Goal: Task Accomplishment & Management: Complete application form

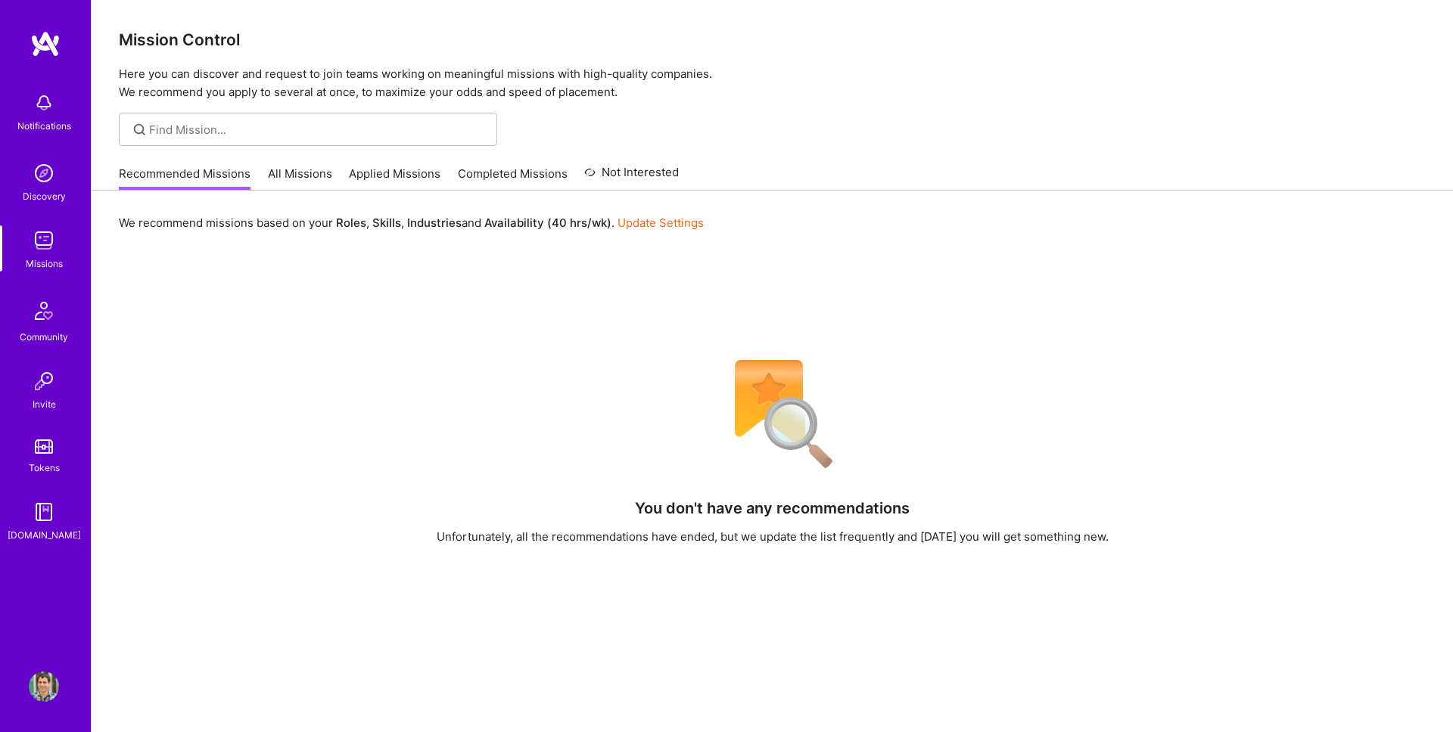
click at [269, 176] on link "All Missions" at bounding box center [300, 178] width 64 height 25
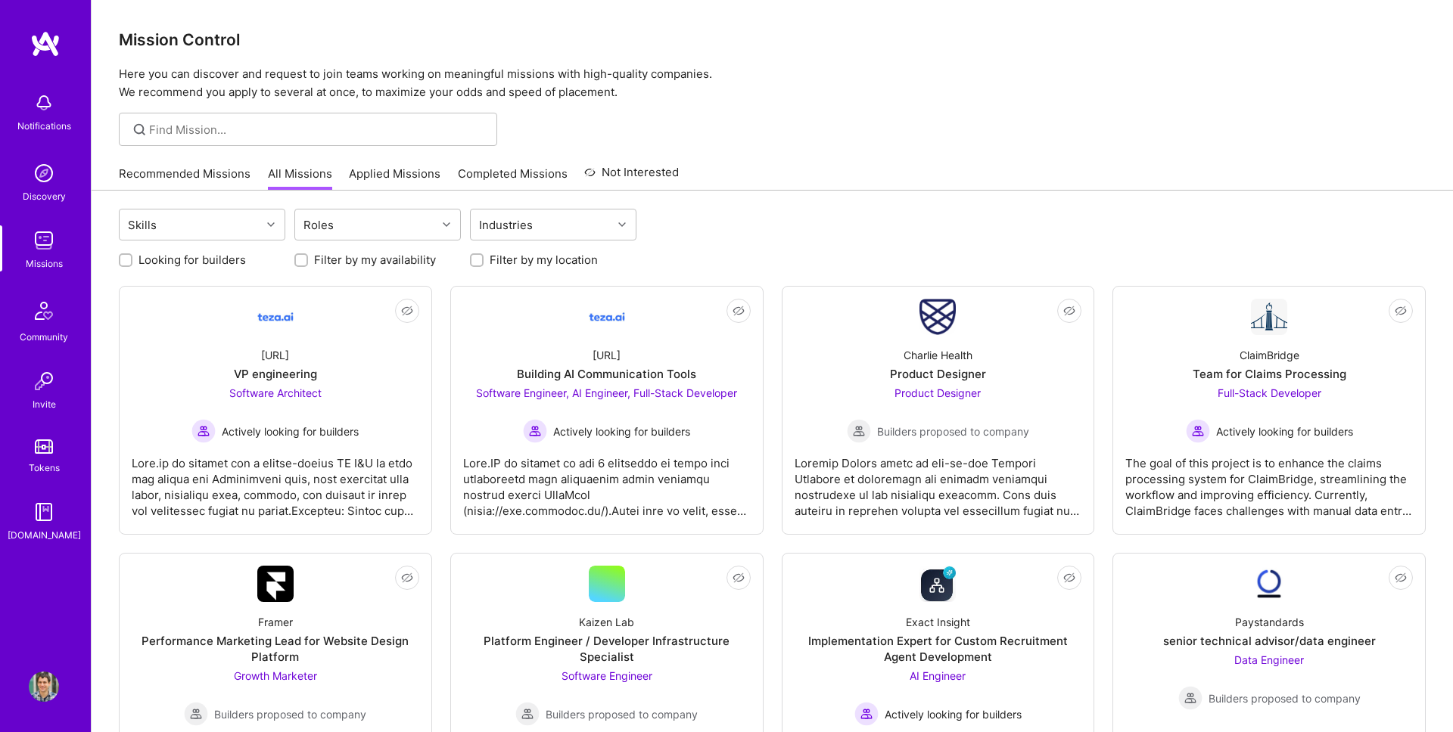
click at [428, 164] on div "Recommended Missions All Missions Applied Missions Completed Missions Not Inter…" at bounding box center [399, 173] width 560 height 33
click at [428, 166] on link "Applied Missions" at bounding box center [395, 178] width 92 height 25
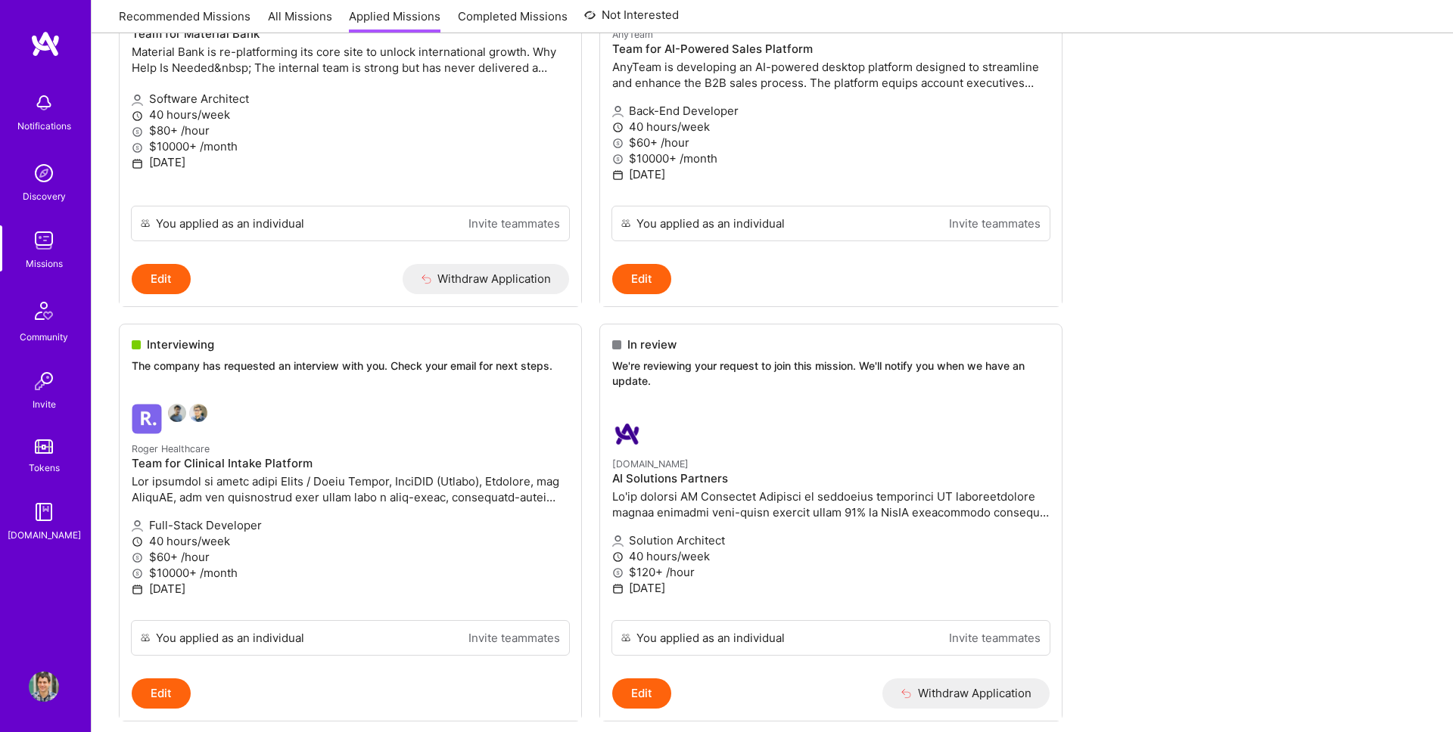
scroll to position [1569, 0]
click at [379, 462] on h4 "Team for Clinical Intake Platform" at bounding box center [350, 463] width 437 height 14
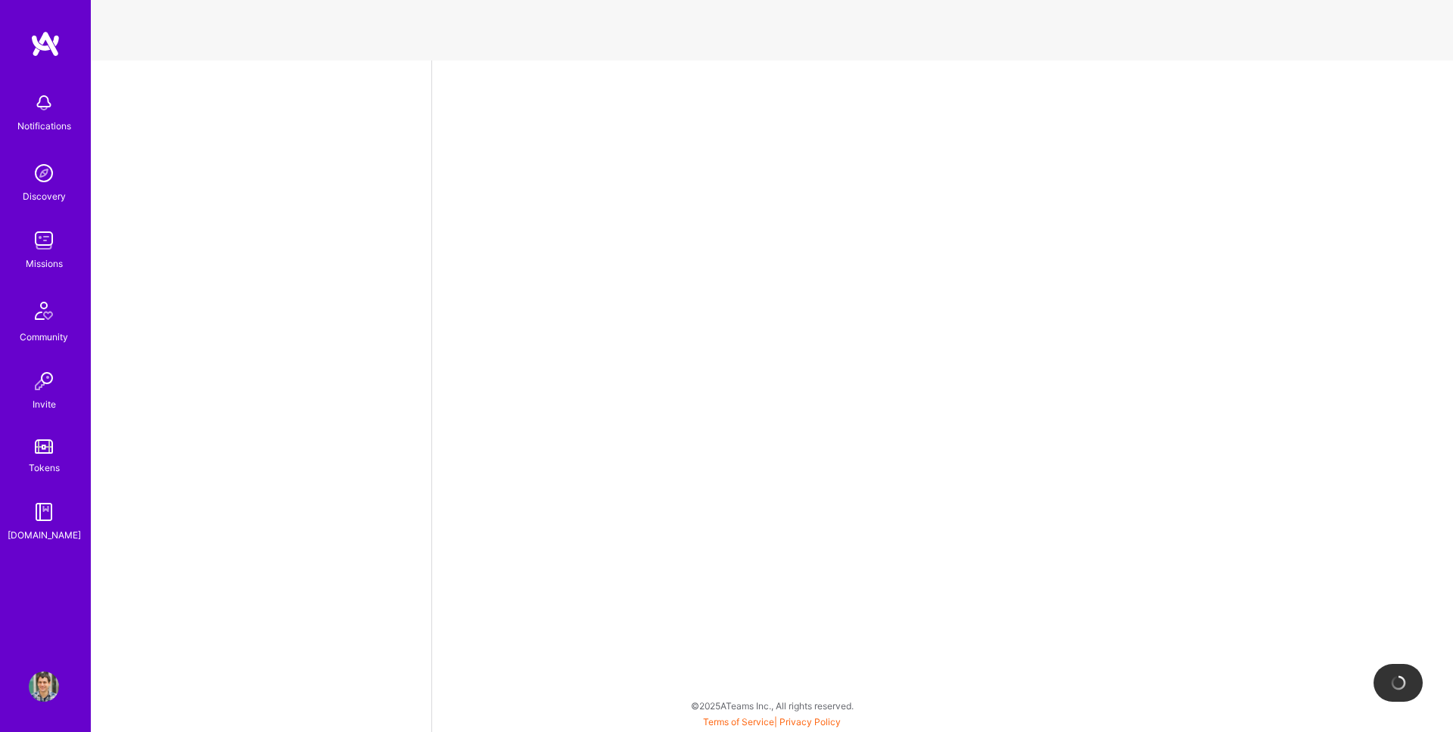
select select "AD"
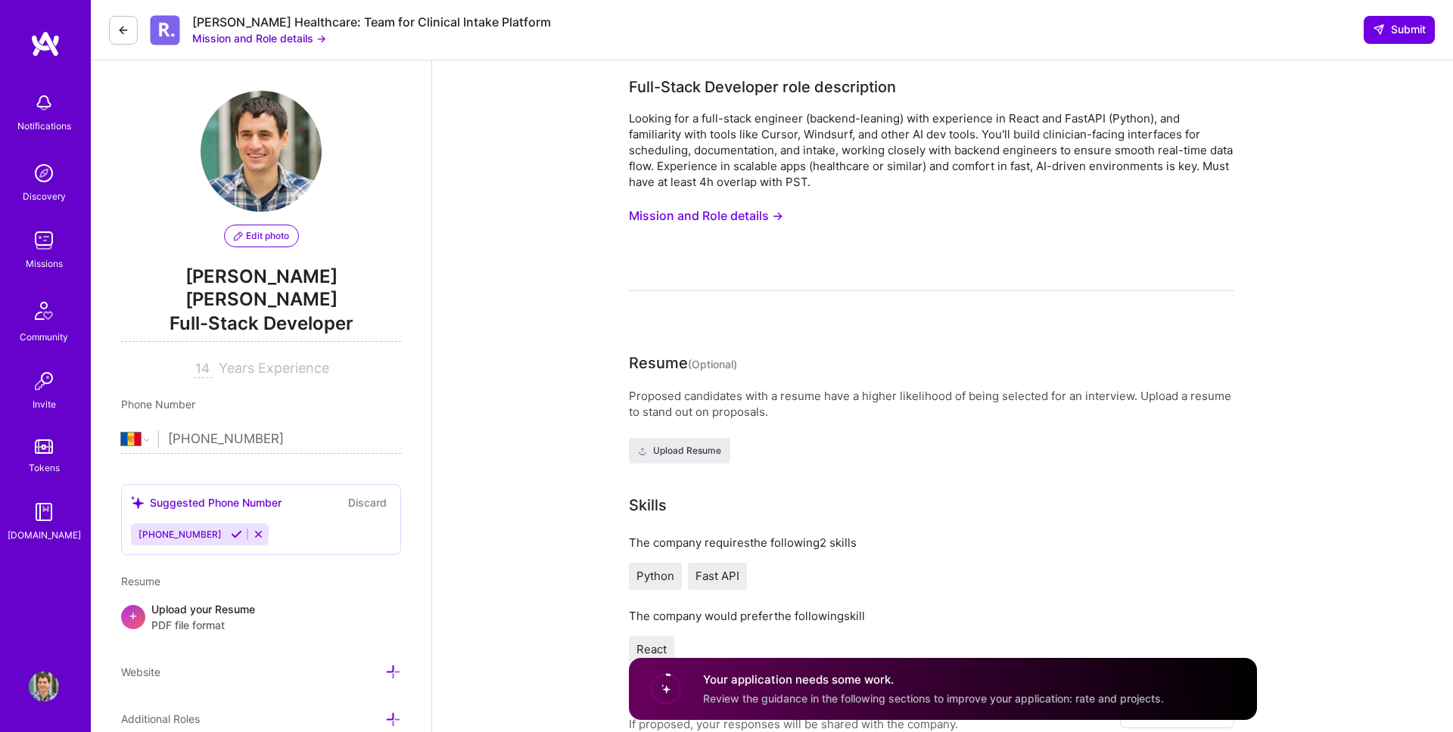
click at [247, 32] on button "Mission and Role details →" at bounding box center [259, 38] width 134 height 16
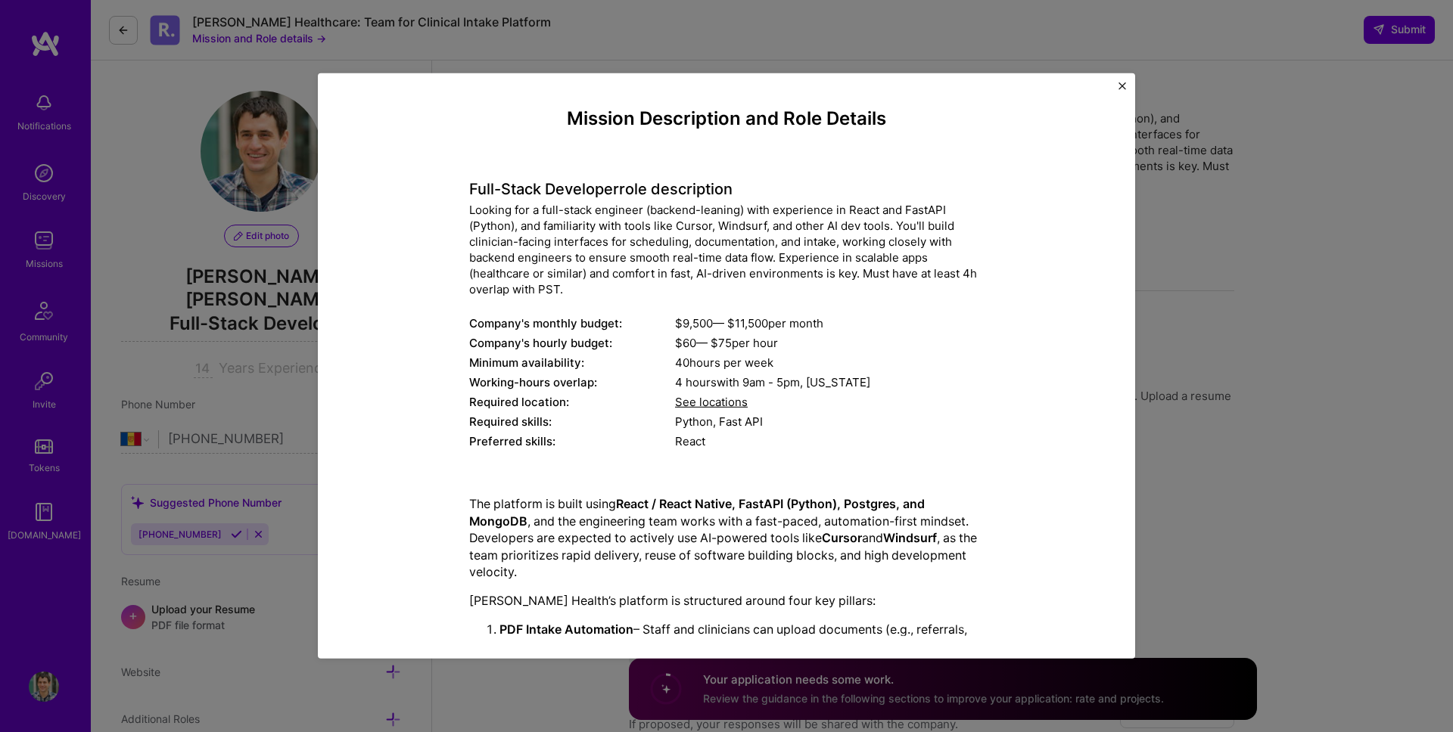
click at [247, 32] on div "Mission Description and Role Details Full-Stack Developer role description Look…" at bounding box center [726, 366] width 1453 height 732
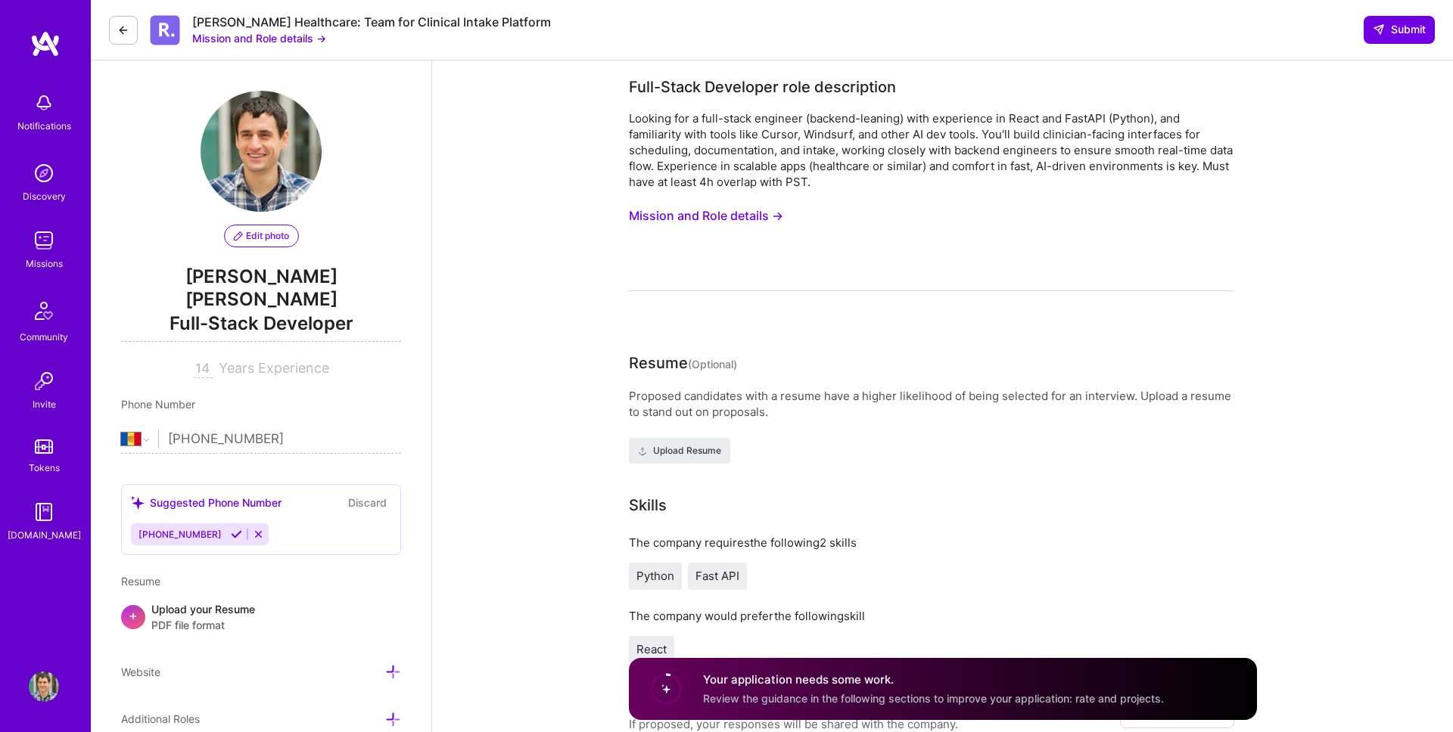
click at [132, 28] on button at bounding box center [123, 30] width 29 height 29
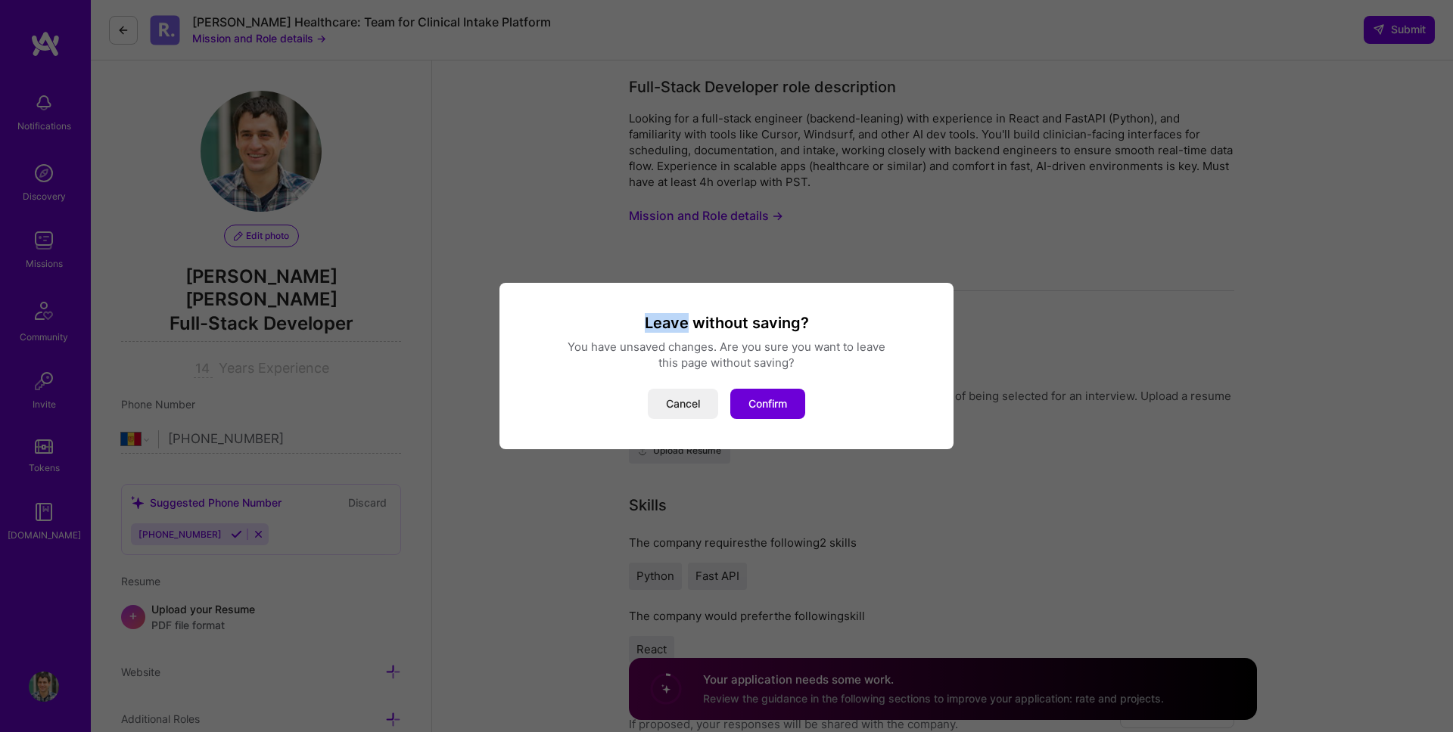
click at [132, 28] on div "Leave without saving? You have unsaved changes. Are you sure you want to leave …" at bounding box center [726, 366] width 1453 height 732
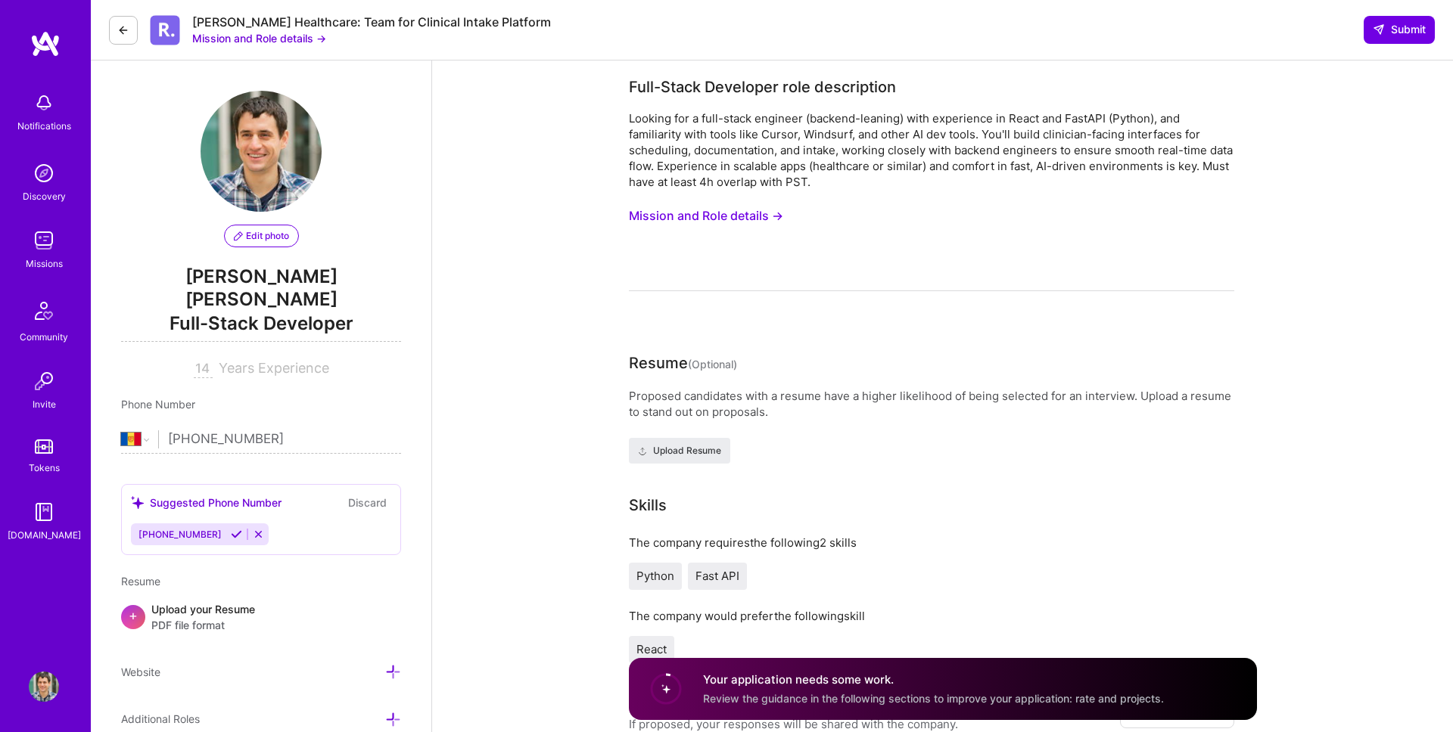
click at [288, 28] on div "[PERSON_NAME] Healthcare: Team for Clinical Intake Platform" at bounding box center [371, 22] width 359 height 16
click at [163, 28] on img at bounding box center [165, 30] width 30 height 30
click at [257, 42] on button "Mission and Role details →" at bounding box center [259, 38] width 134 height 16
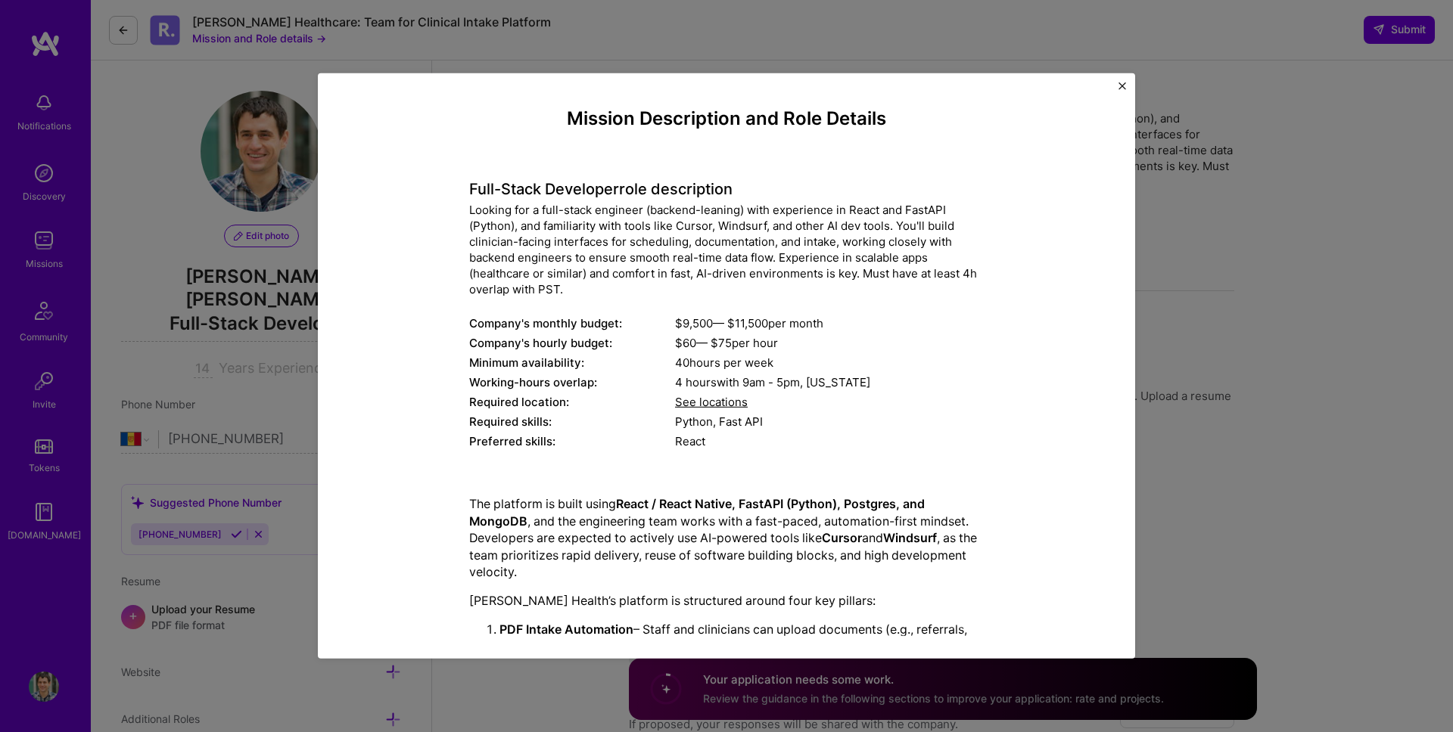
click at [167, 177] on div "Mission Description and Role Details Full-Stack Developer role description Look…" at bounding box center [726, 366] width 1453 height 732
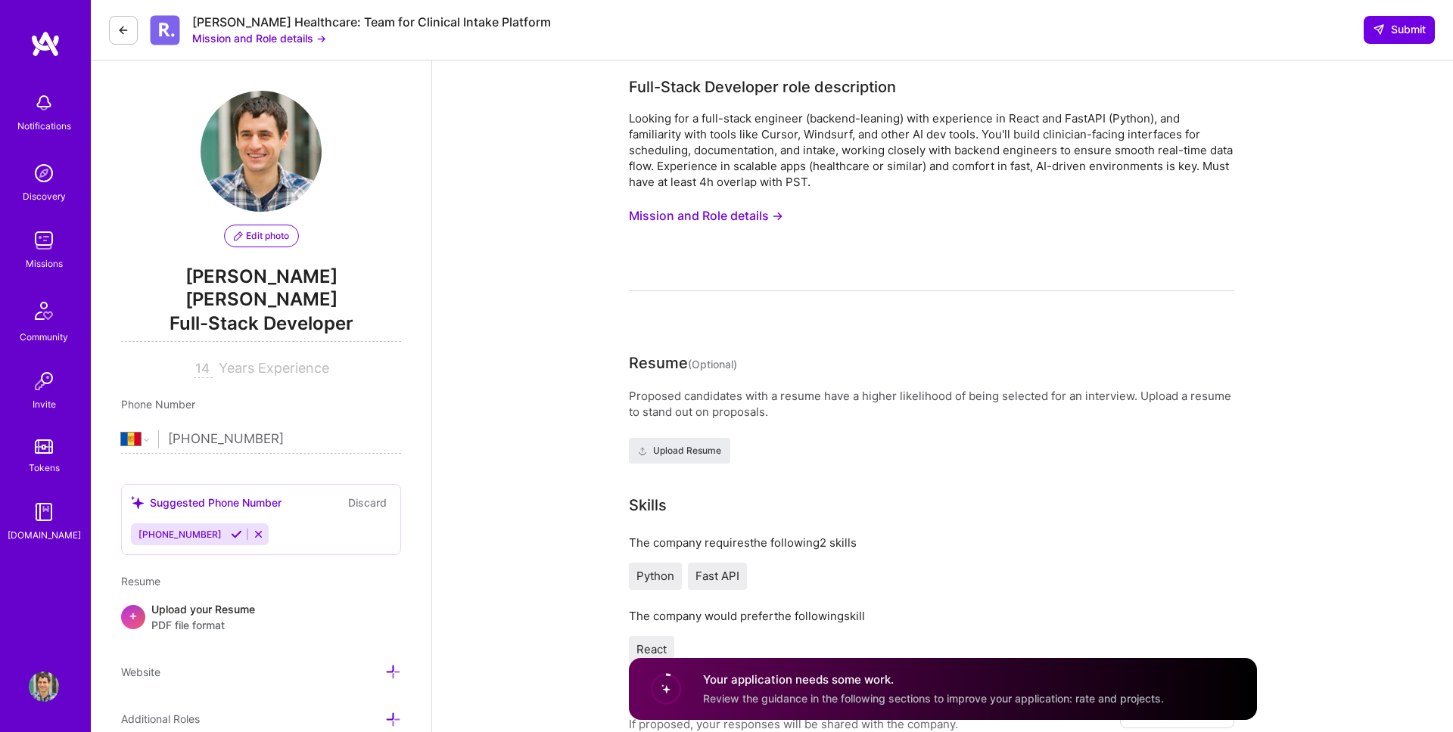
click at [134, 34] on button at bounding box center [123, 30] width 29 height 29
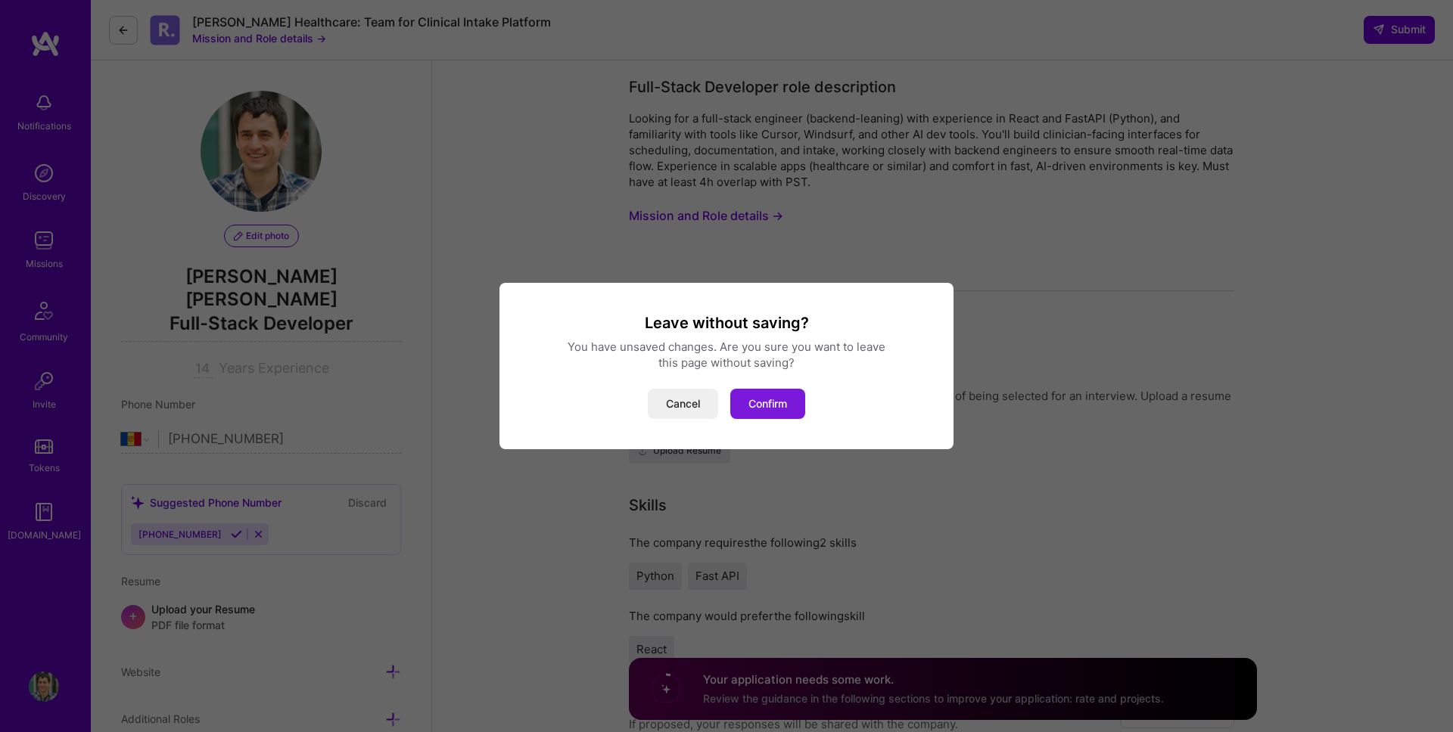
click at [744, 392] on button "Confirm" at bounding box center [767, 404] width 75 height 30
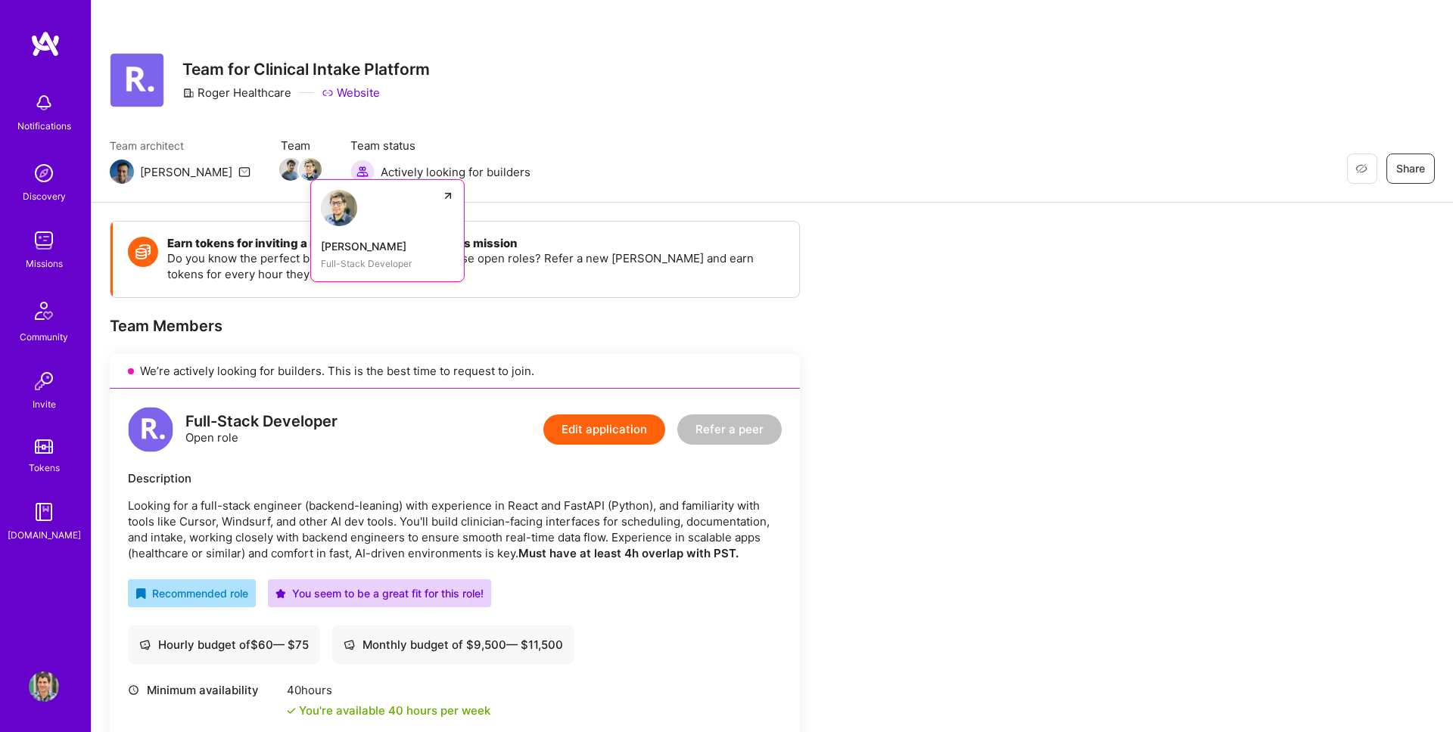
click at [321, 247] on div "[PERSON_NAME]" at bounding box center [387, 246] width 133 height 16
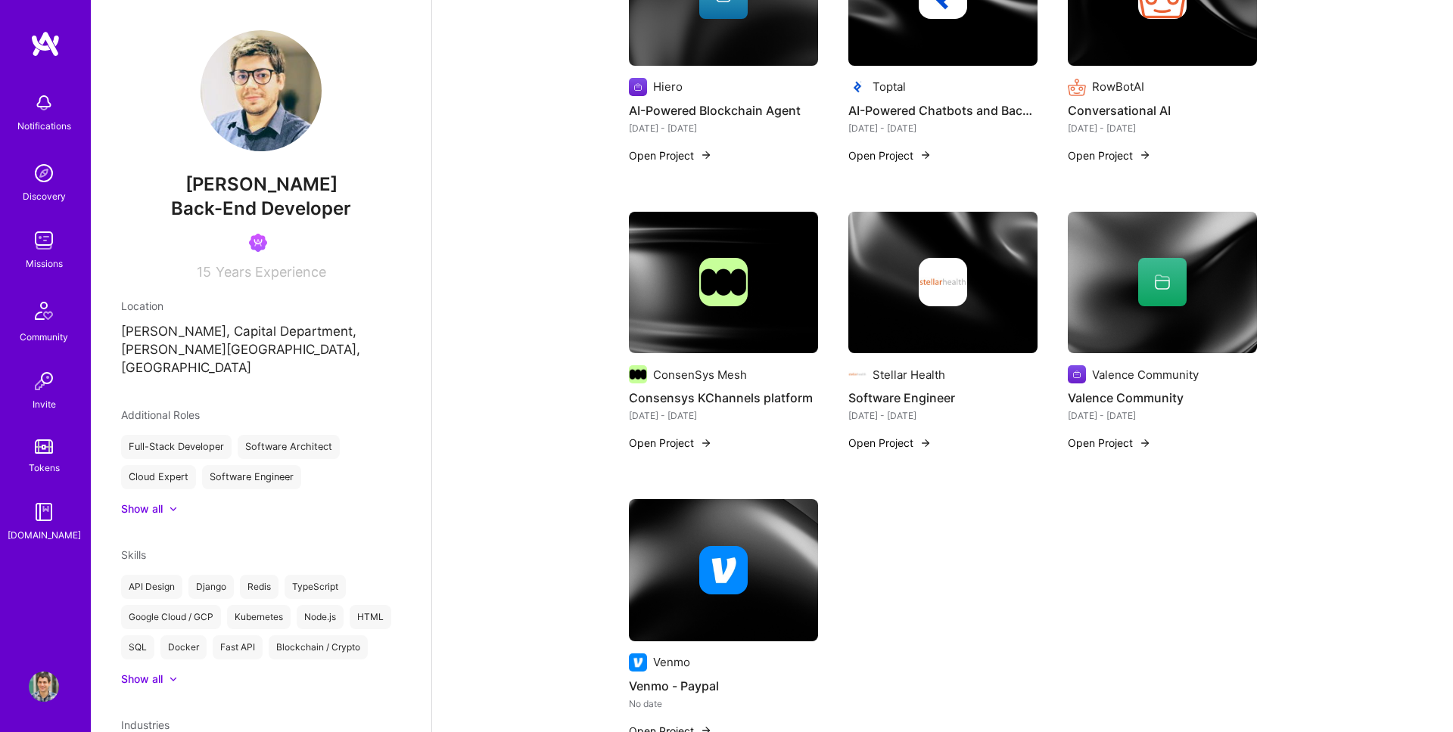
scroll to position [416, 0]
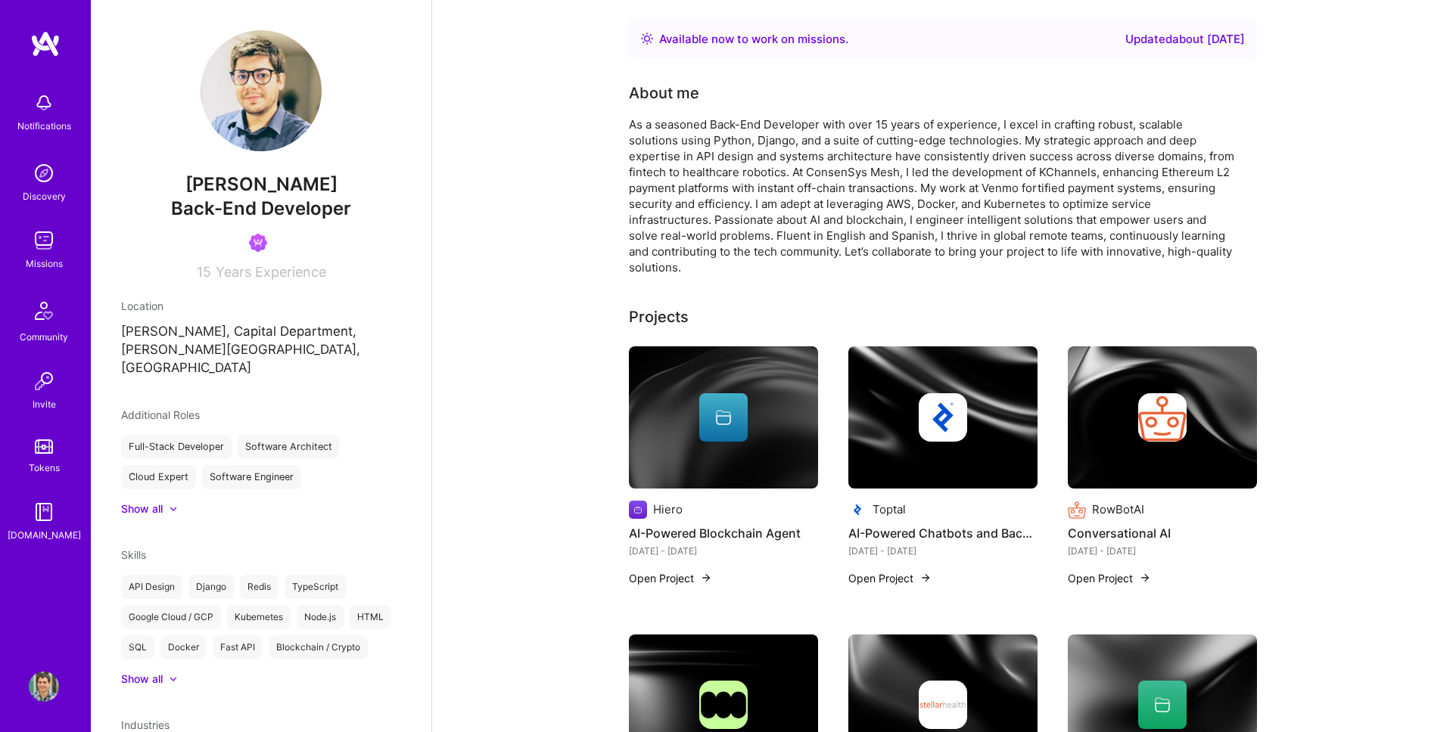
scroll to position [416, 0]
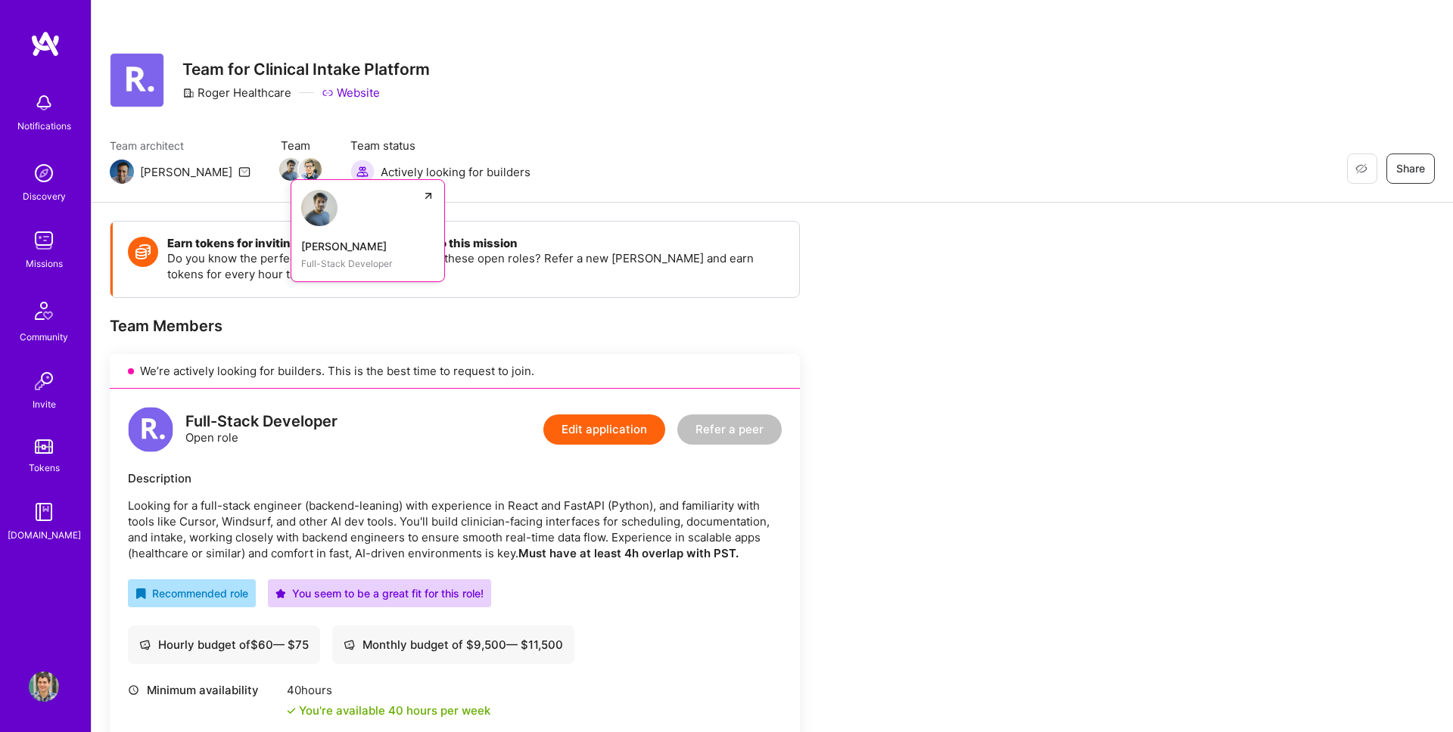
click at [291, 197] on link "[PERSON_NAME] Full-Stack Developer" at bounding box center [368, 230] width 154 height 103
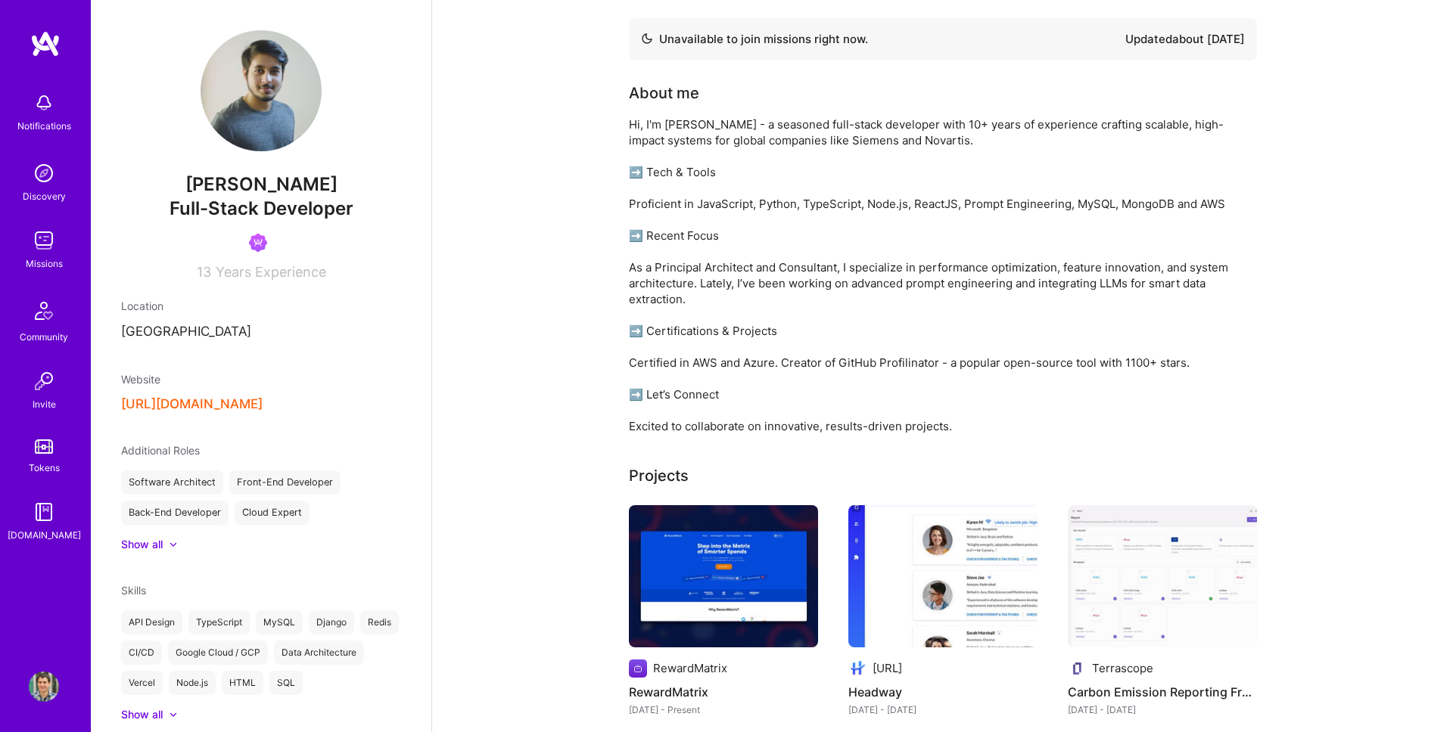
click at [229, 403] on button "[URL][DOMAIN_NAME]" at bounding box center [191, 404] width 141 height 16
